Goal: Transaction & Acquisition: Purchase product/service

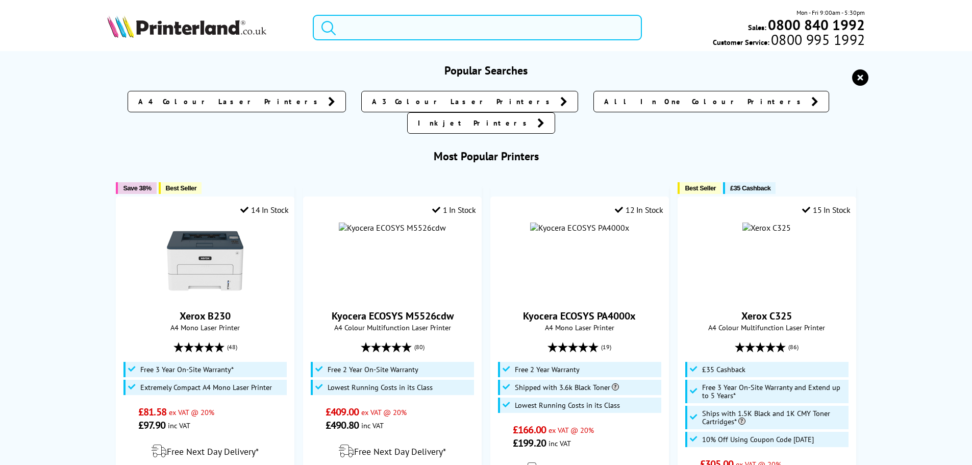
click at [384, 33] on input "search" at bounding box center [477, 28] width 329 height 26
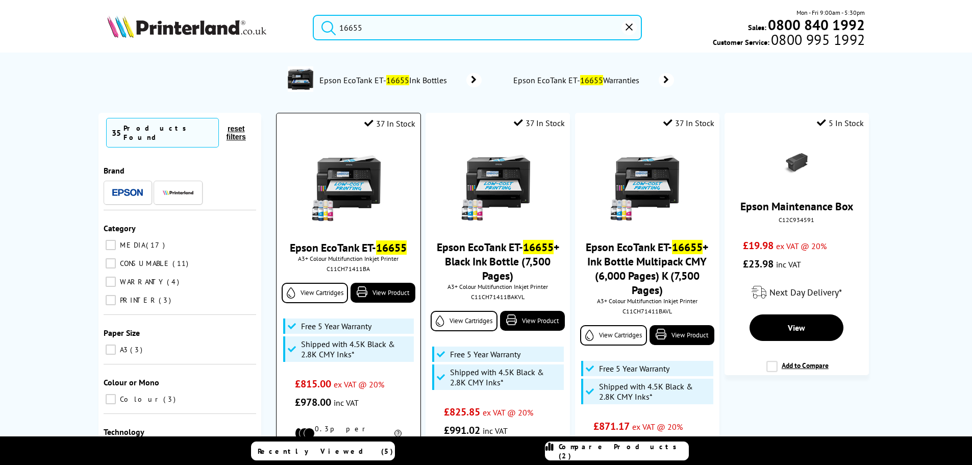
type input "16655"
click at [363, 174] on img at bounding box center [348, 184] width 77 height 77
